Goal: Find specific page/section: Find specific page/section

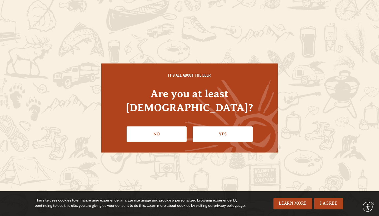
click at [211, 130] on link "Yes" at bounding box center [223, 133] width 60 height 15
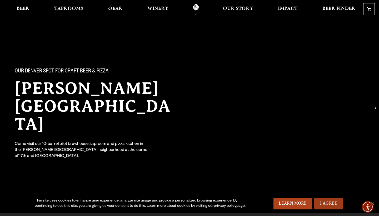
click at [331, 200] on link "I Agree" at bounding box center [328, 204] width 29 height 12
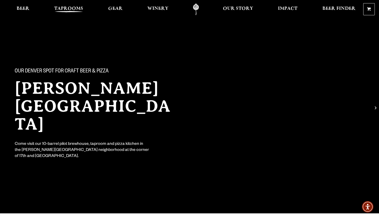
click at [68, 10] on span "Taprooms" at bounding box center [68, 9] width 29 height 4
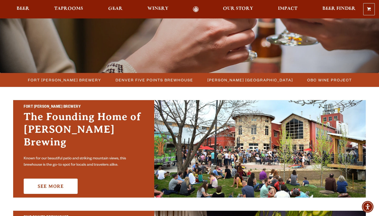
scroll to position [100, 0]
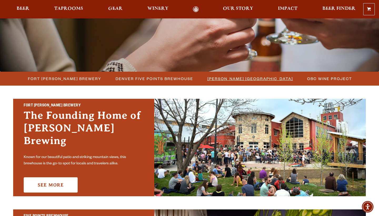
click at [236, 78] on span "[PERSON_NAME] [GEOGRAPHIC_DATA]" at bounding box center [250, 79] width 86 height 8
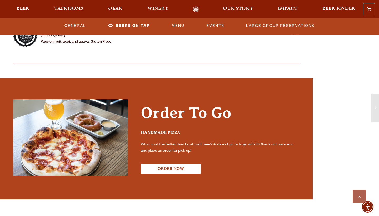
scroll to position [923, 0]
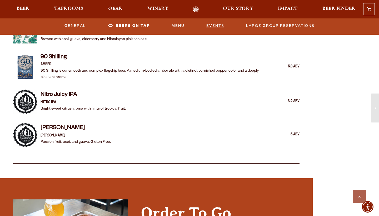
click at [218, 25] on link "Events" at bounding box center [215, 26] width 22 height 12
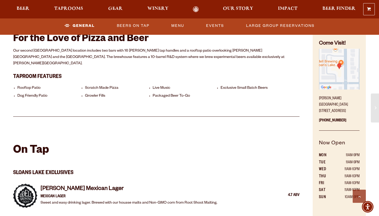
scroll to position [234, 0]
